Goal: Find specific page/section: Find specific page/section

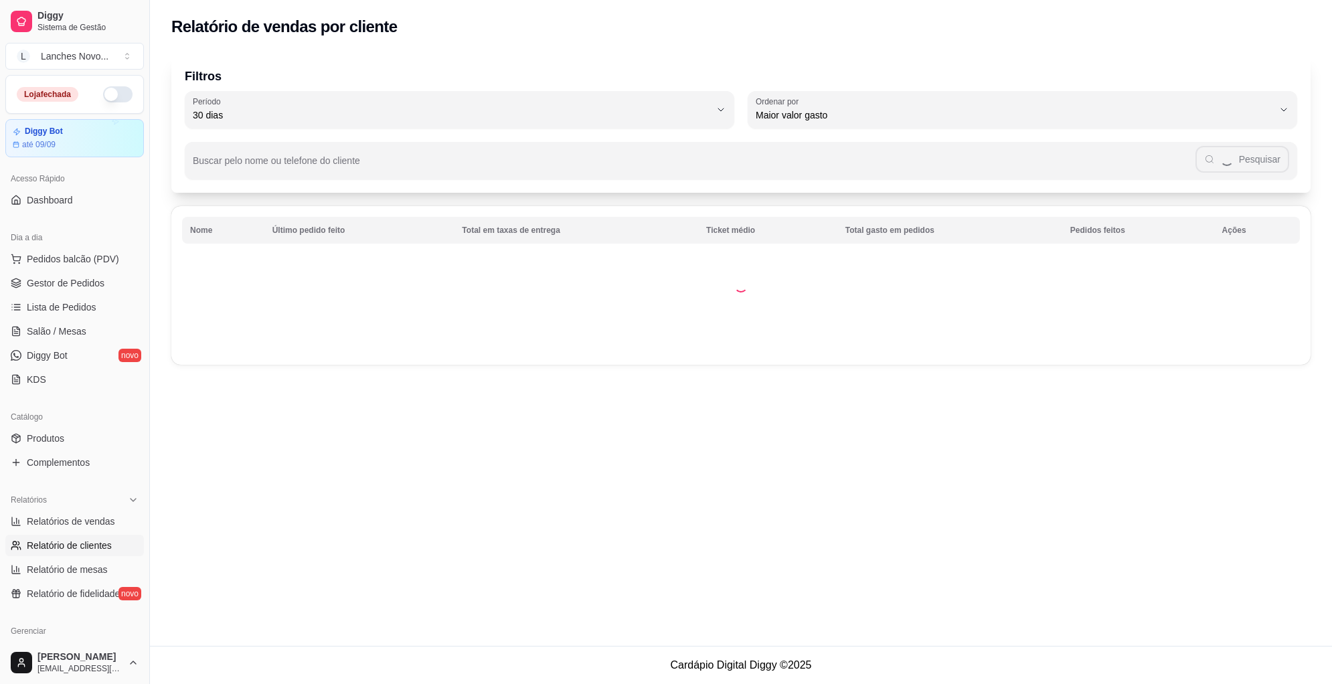
select select "30"
select select "HIGHEST_TOTAL_SPENT_WITH_ORDERS"
select select "ALL"
select select "0"
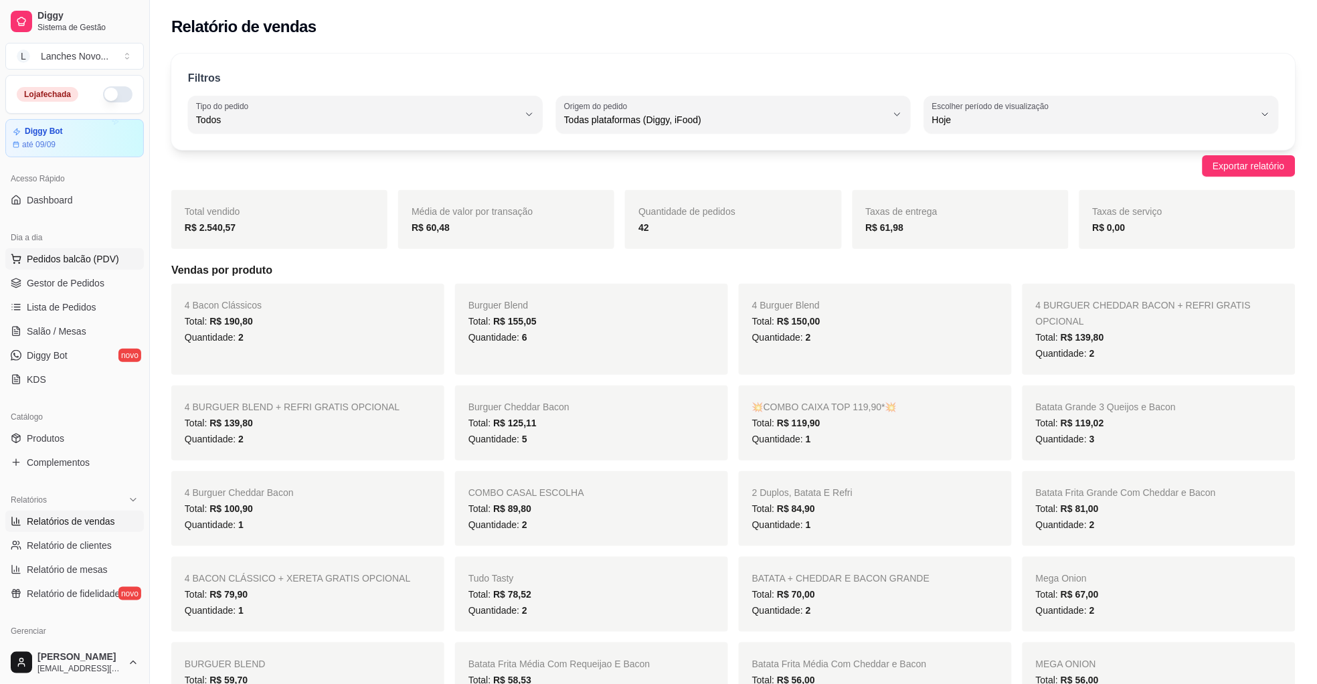
click at [44, 257] on span "Pedidos balcão (PDV)" at bounding box center [73, 258] width 92 height 13
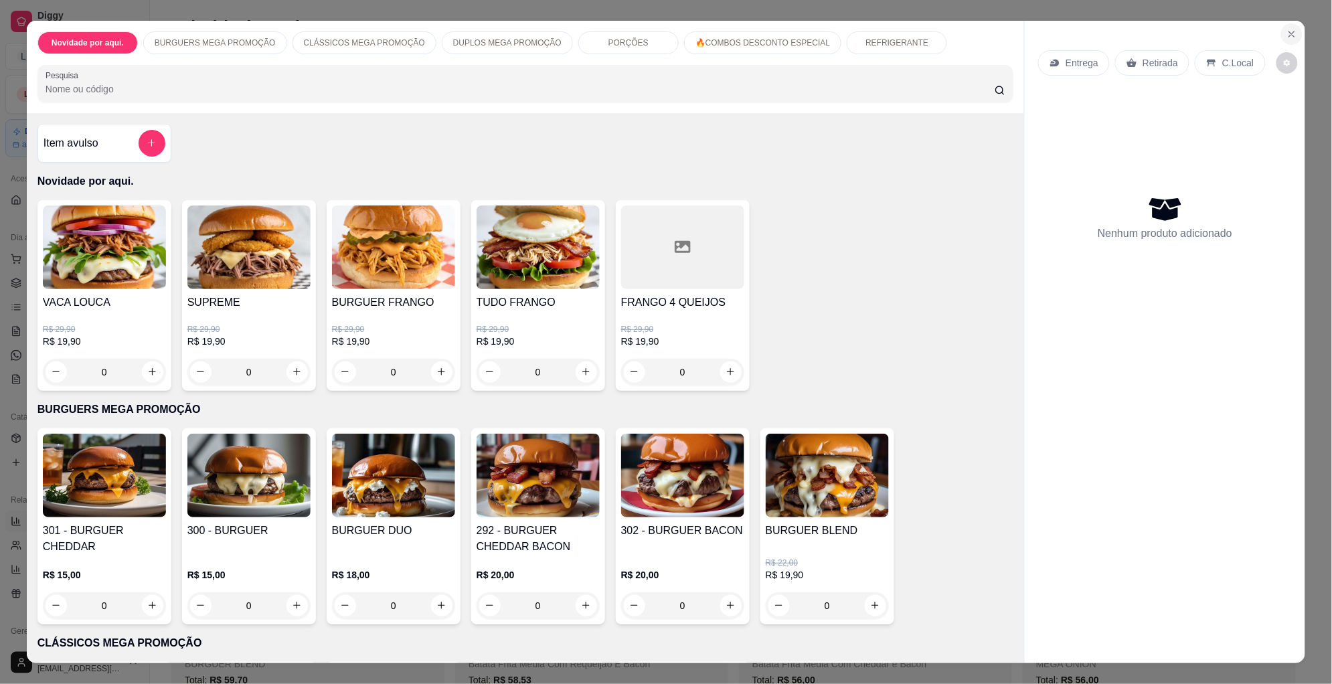
click at [1287, 35] on icon "Close" at bounding box center [1291, 34] width 11 height 11
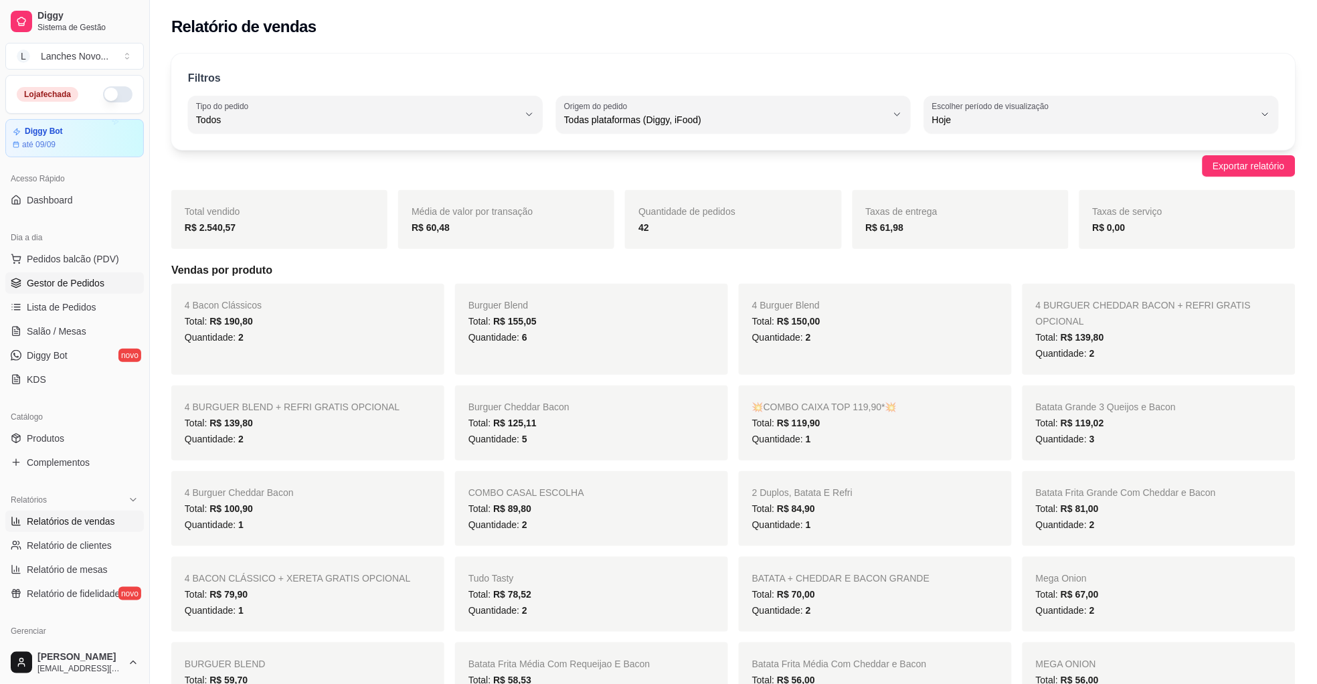
click at [70, 280] on span "Gestor de Pedidos" at bounding box center [66, 282] width 78 height 13
